Goal: Task Accomplishment & Management: Complete application form

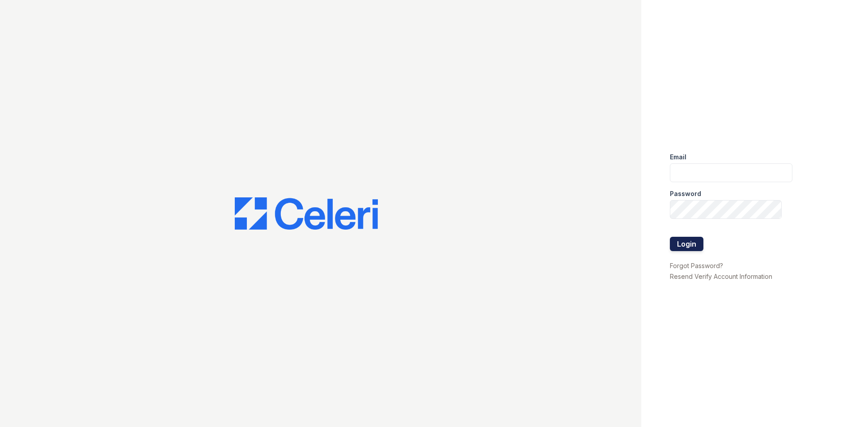
type input "[PERSON_NAME][EMAIL_ADDRESS][DOMAIN_NAME]"
click at [676, 248] on button "Login" at bounding box center [687, 244] width 34 height 14
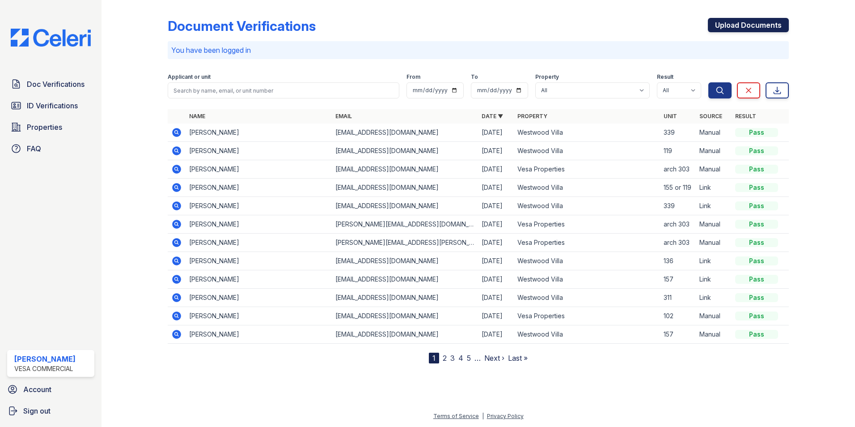
click at [713, 21] on link "Upload Documents" at bounding box center [748, 25] width 81 height 14
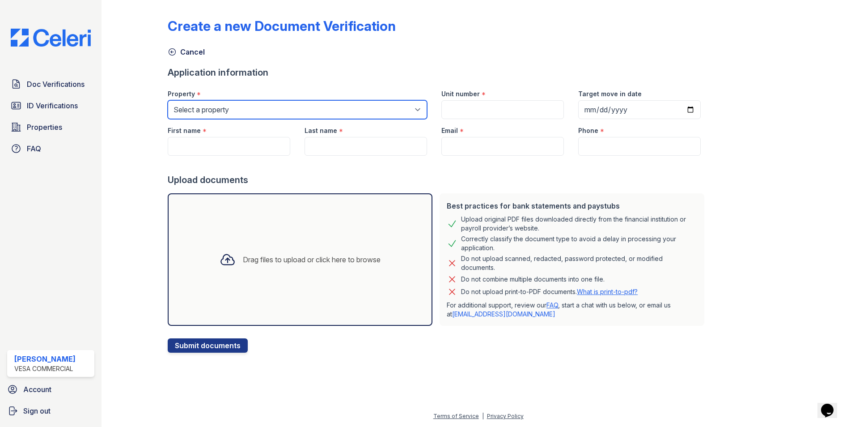
drag, startPoint x: 226, startPoint y: 114, endPoint x: 228, endPoint y: 119, distance: 5.1
click at [226, 114] on select "Select a property Vesa Properties Westwood Villa" at bounding box center [297, 109] width 259 height 19
select select "4030"
click at [168, 100] on select "Select a property Vesa Properties Westwood Villa" at bounding box center [297, 109] width 259 height 19
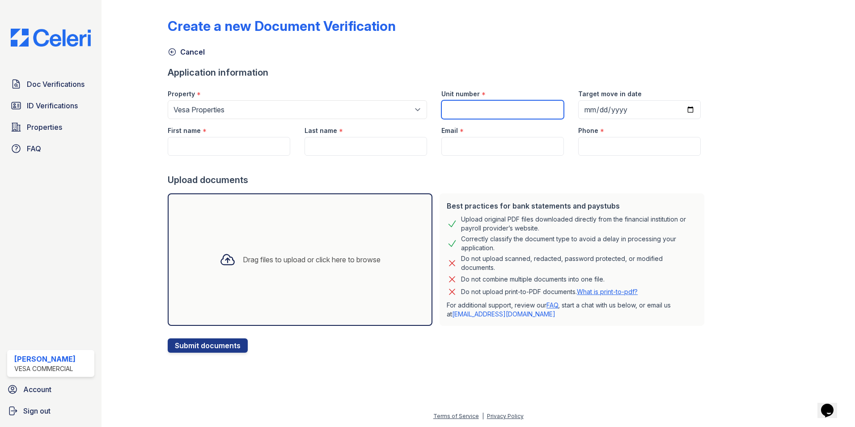
click at [480, 116] on input "Unit number" at bounding box center [503, 109] width 123 height 19
type input "Pacific 2"
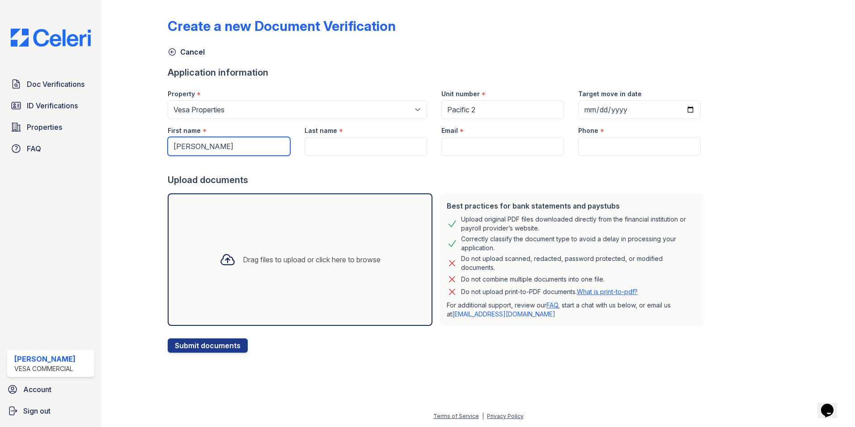
type input "[PERSON_NAME]"
type input ","
type input "m"
type input "Manu"
paste input "[EMAIL_ADDRESS][DOMAIN_NAME]"
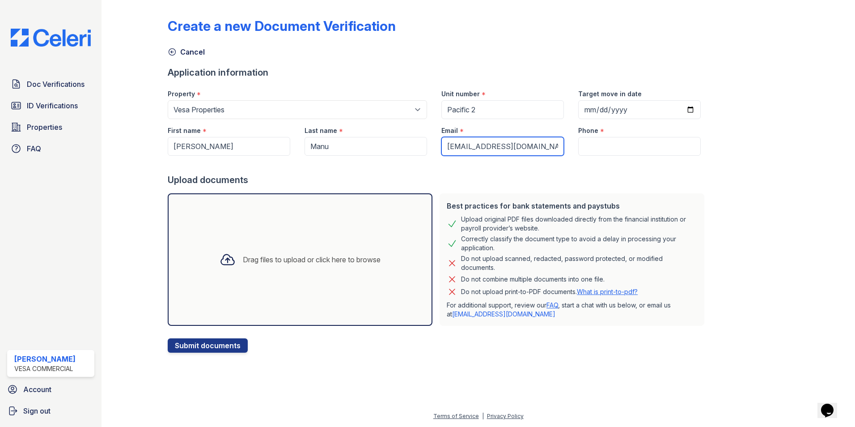
type input "[EMAIL_ADDRESS][DOMAIN_NAME]"
click at [616, 140] on input "Phone" at bounding box center [639, 146] width 123 height 19
type input "9713308313"
click at [245, 251] on div "Drag files to upload or click here to browse" at bounding box center [300, 259] width 175 height 30
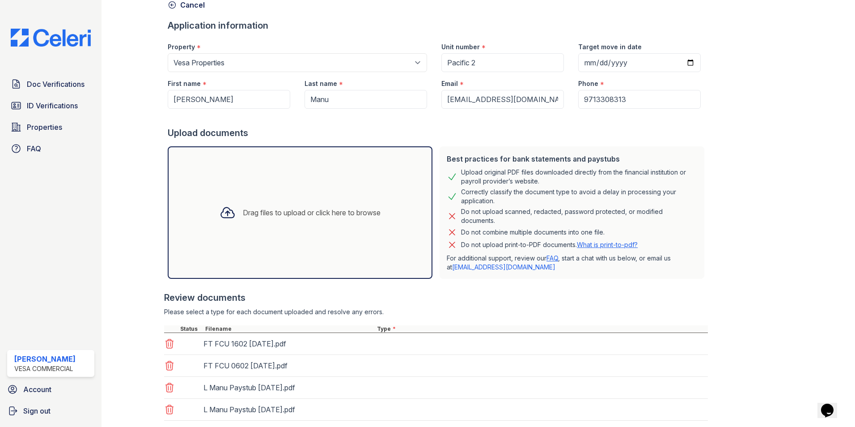
scroll to position [103, 0]
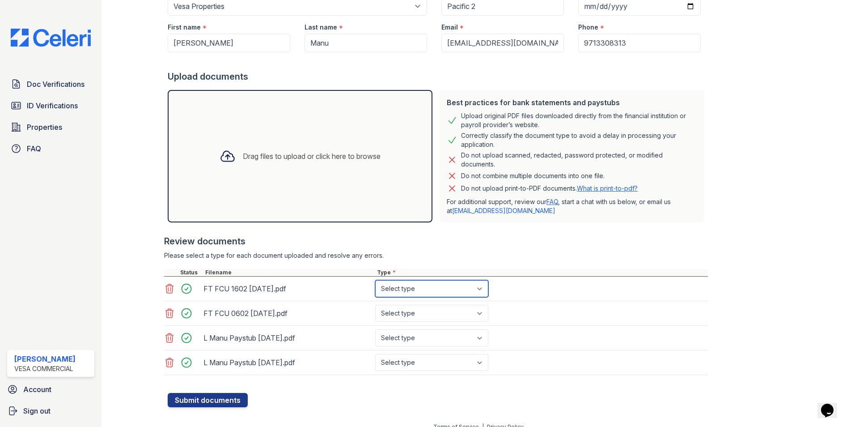
click at [407, 287] on select "Select type Paystub Bank Statement Offer Letter Tax Documents Benefit Award Let…" at bounding box center [431, 288] width 113 height 17
select select "bank_statement"
click at [375, 280] on select "Select type Paystub Bank Statement Offer Letter Tax Documents Benefit Award Let…" at bounding box center [431, 288] width 113 height 17
click at [417, 318] on select "Select type Paystub Bank Statement Offer Letter Tax Documents Benefit Award Let…" at bounding box center [431, 313] width 113 height 17
select select "bank_statement"
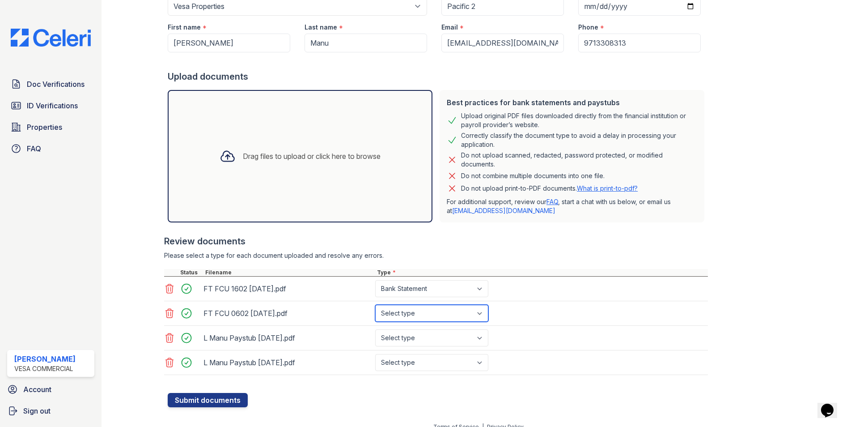
click at [375, 305] on select "Select type Paystub Bank Statement Offer Letter Tax Documents Benefit Award Let…" at bounding box center [431, 313] width 113 height 17
click at [408, 343] on select "Select type Paystub Bank Statement Offer Letter Tax Documents Benefit Award Let…" at bounding box center [431, 337] width 113 height 17
select select "paystub"
click at [375, 329] on select "Select type Paystub Bank Statement Offer Letter Tax Documents Benefit Award Let…" at bounding box center [431, 337] width 113 height 17
click at [410, 356] on select "Select type Paystub Bank Statement Offer Letter Tax Documents Benefit Award Let…" at bounding box center [431, 362] width 113 height 17
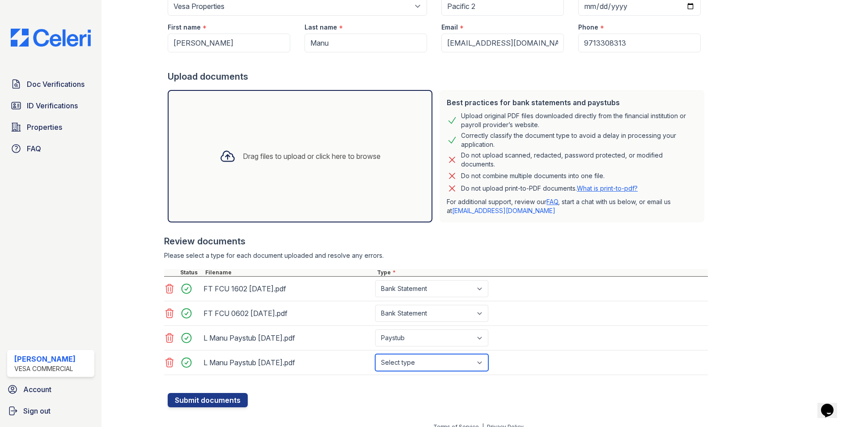
select select "paystub"
click at [375, 354] on select "Select type Paystub Bank Statement Offer Letter Tax Documents Benefit Award Let…" at bounding box center [431, 362] width 113 height 17
click at [230, 394] on form "Application information Property * Select a property Vesa Properties Westwood V…" at bounding box center [438, 185] width 540 height 444
click at [230, 395] on button "Submit documents" at bounding box center [208, 400] width 80 height 14
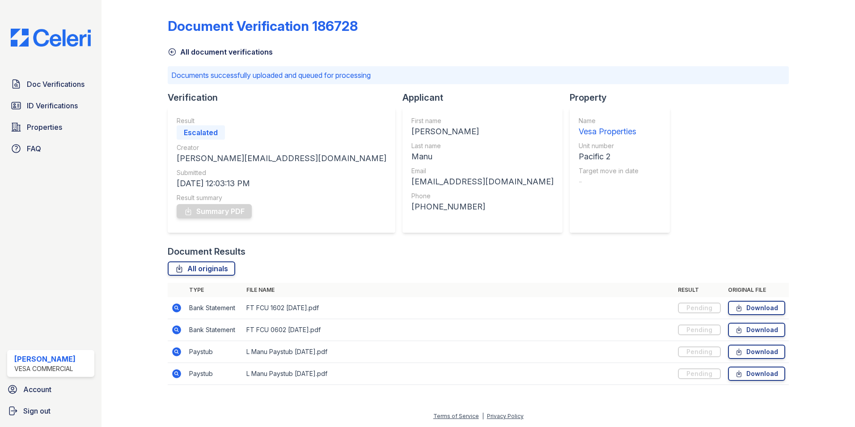
click at [75, 74] on div "Doc Verifications ID Verifications Properties FAQ Vanessa Gaxiola Vesa Commerci…" at bounding box center [51, 213] width 102 height 427
click at [72, 81] on span "Doc Verifications" at bounding box center [56, 84] width 58 height 11
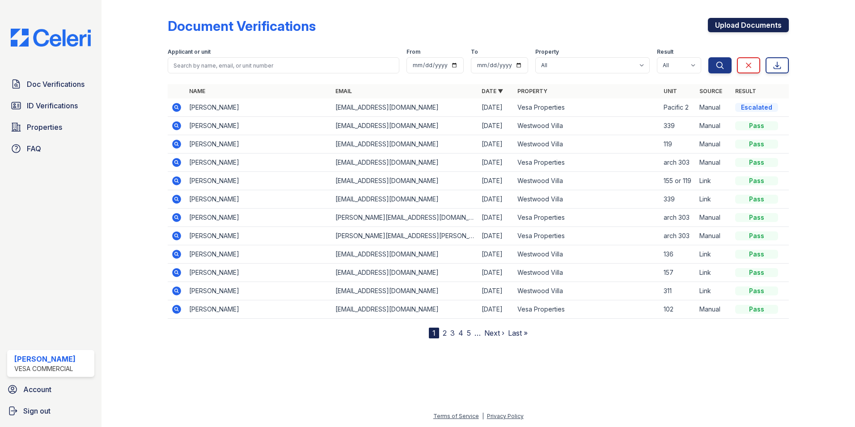
click at [726, 25] on link "Upload Documents" at bounding box center [748, 25] width 81 height 14
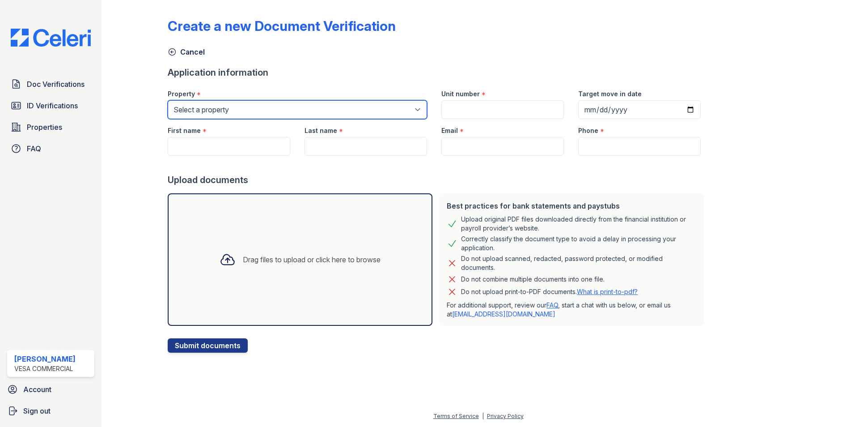
click at [263, 116] on select "Select a property Vesa Properties Westwood Villa" at bounding box center [297, 109] width 259 height 19
select select "4030"
click at [168, 100] on select "Select a property Vesa Properties Westwood Villa" at bounding box center [297, 109] width 259 height 19
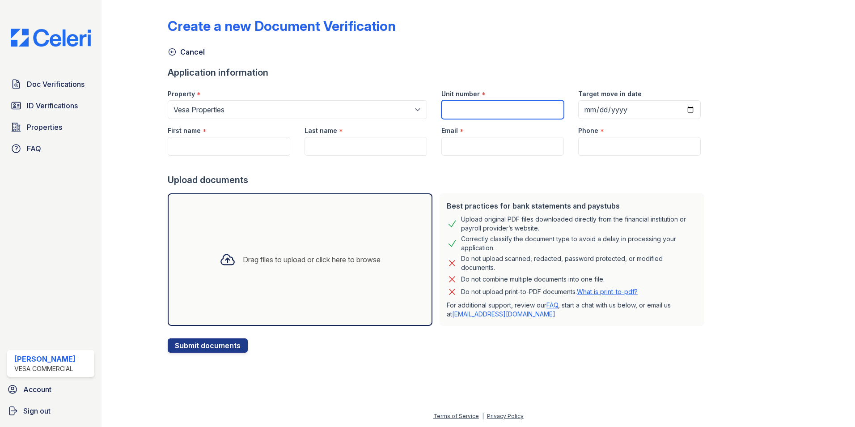
click at [473, 104] on input "Unit number" at bounding box center [503, 109] width 123 height 19
type input "Pacific 2"
type input "[PERSON_NAME]"
type input "Manu"
type input "[EMAIL_ADDRESS][DOMAIN_NAME]"
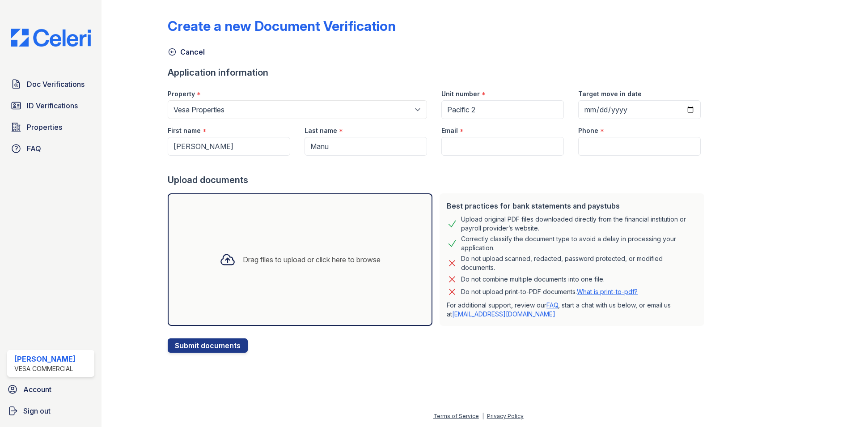
type input "9713308313"
click at [228, 145] on input "[PERSON_NAME]" at bounding box center [229, 146] width 123 height 19
click at [226, 147] on input "[PERSON_NAME]" at bounding box center [229, 146] width 123 height 19
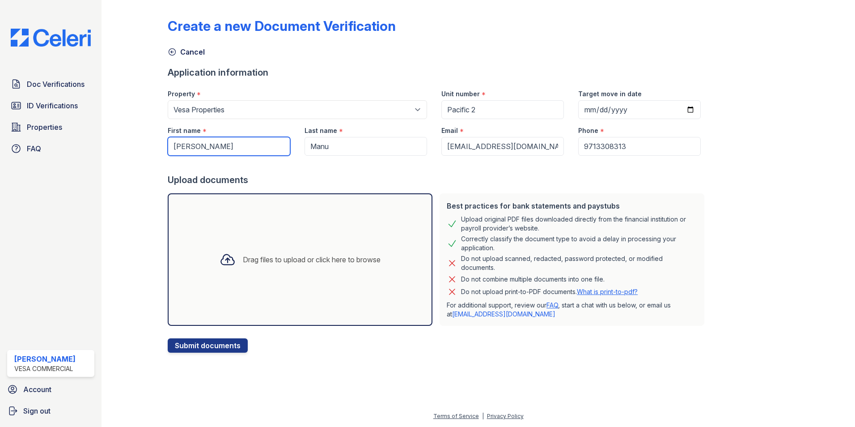
click at [226, 147] on input "[PERSON_NAME]" at bounding box center [229, 146] width 123 height 19
type input "Kojo"
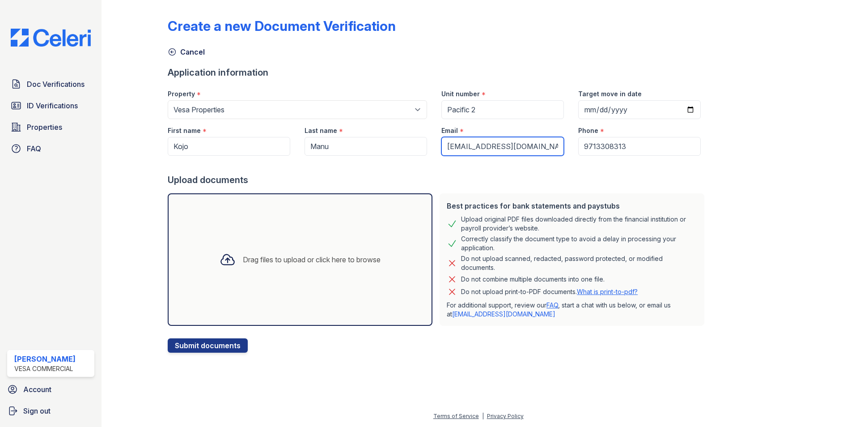
paste input "Mkojo0415@gmail"
type input "Mkojo0415@gmail.com"
click at [594, 154] on input "9713308313" at bounding box center [639, 146] width 123 height 19
click at [595, 150] on input "9713308313" at bounding box center [639, 146] width 123 height 19
click at [595, 151] on input "9713308313" at bounding box center [639, 146] width 123 height 19
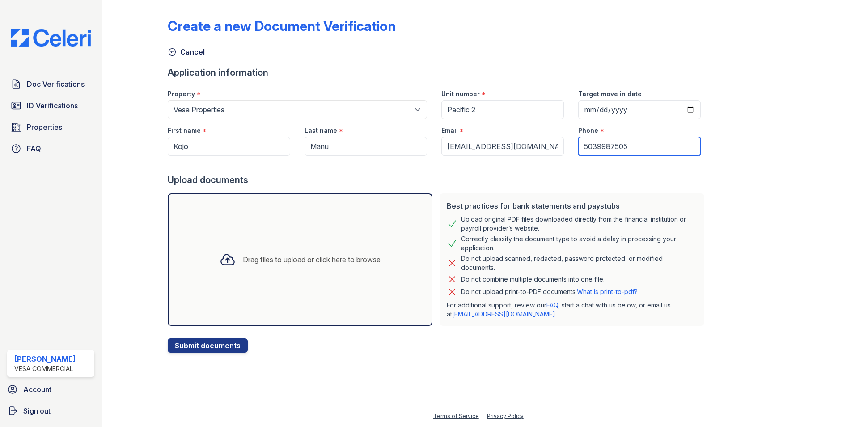
type input "5039987505"
click at [222, 264] on icon at bounding box center [228, 259] width 16 height 16
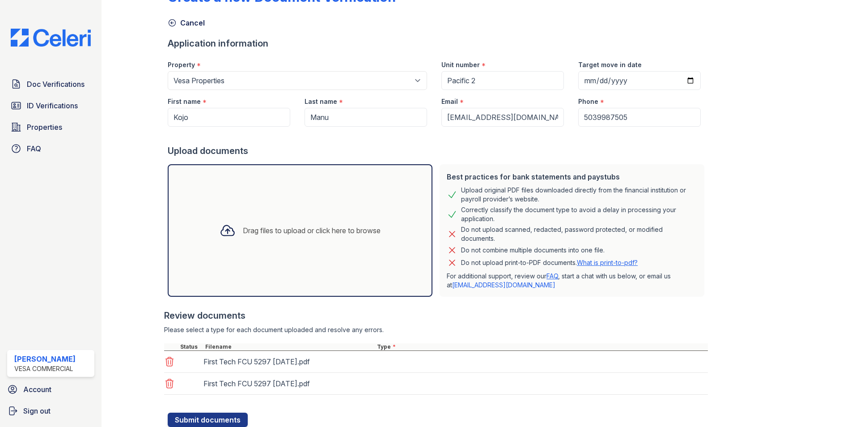
scroll to position [60, 0]
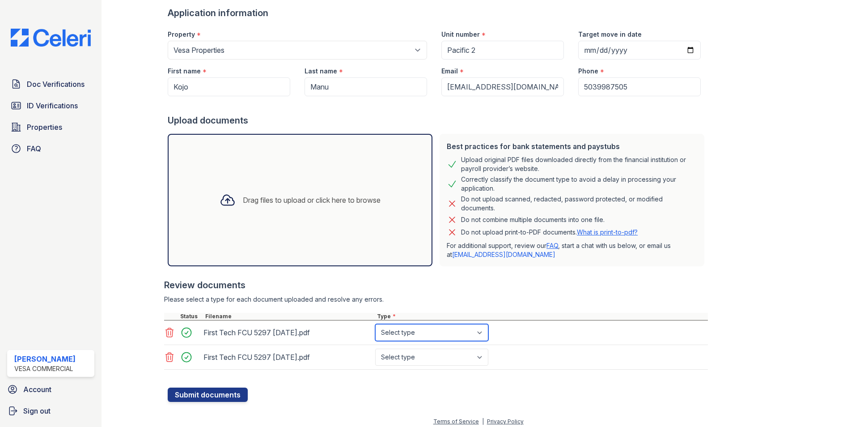
click at [399, 338] on select "Select type Paystub Bank Statement Offer Letter Tax Documents Benefit Award Let…" at bounding box center [431, 332] width 113 height 17
select select "bank_statement"
click at [375, 324] on select "Select type Paystub Bank Statement Offer Letter Tax Documents Benefit Award Let…" at bounding box center [431, 332] width 113 height 17
click at [407, 351] on select "Select type Paystub Bank Statement Offer Letter Tax Documents Benefit Award Let…" at bounding box center [431, 357] width 113 height 17
select select "bank_statement"
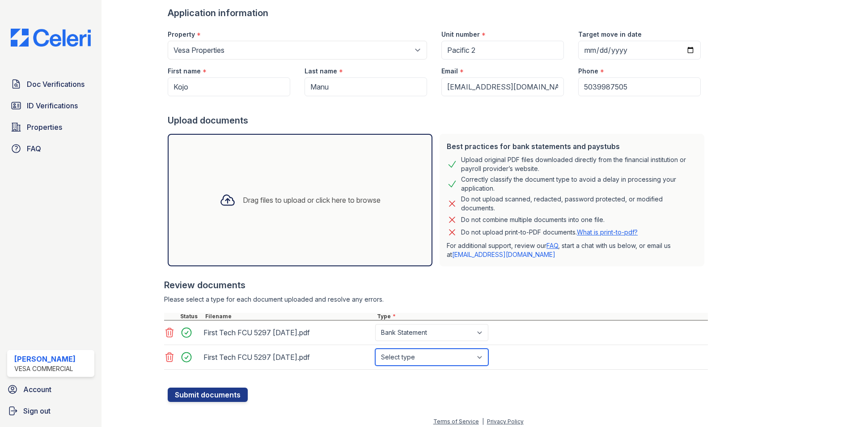
click at [375, 349] on select "Select type Paystub Bank Statement Offer Letter Tax Documents Benefit Award Let…" at bounding box center [431, 357] width 113 height 17
click at [215, 397] on button "Submit documents" at bounding box center [208, 394] width 80 height 14
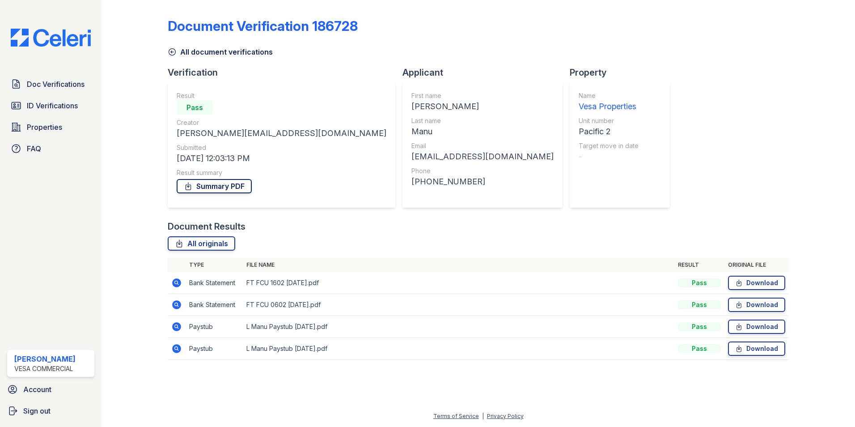
click at [218, 189] on link "Summary PDF" at bounding box center [214, 186] width 75 height 14
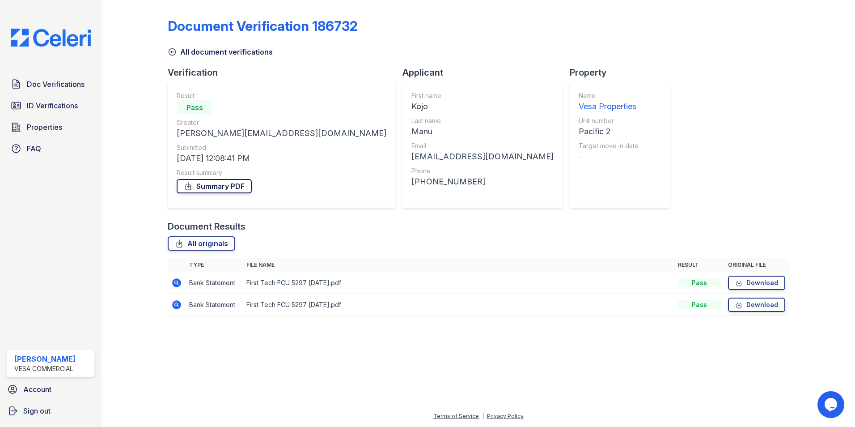
click at [234, 187] on link "Summary PDF" at bounding box center [214, 186] width 75 height 14
